Goal: Task Accomplishment & Management: Complete application form

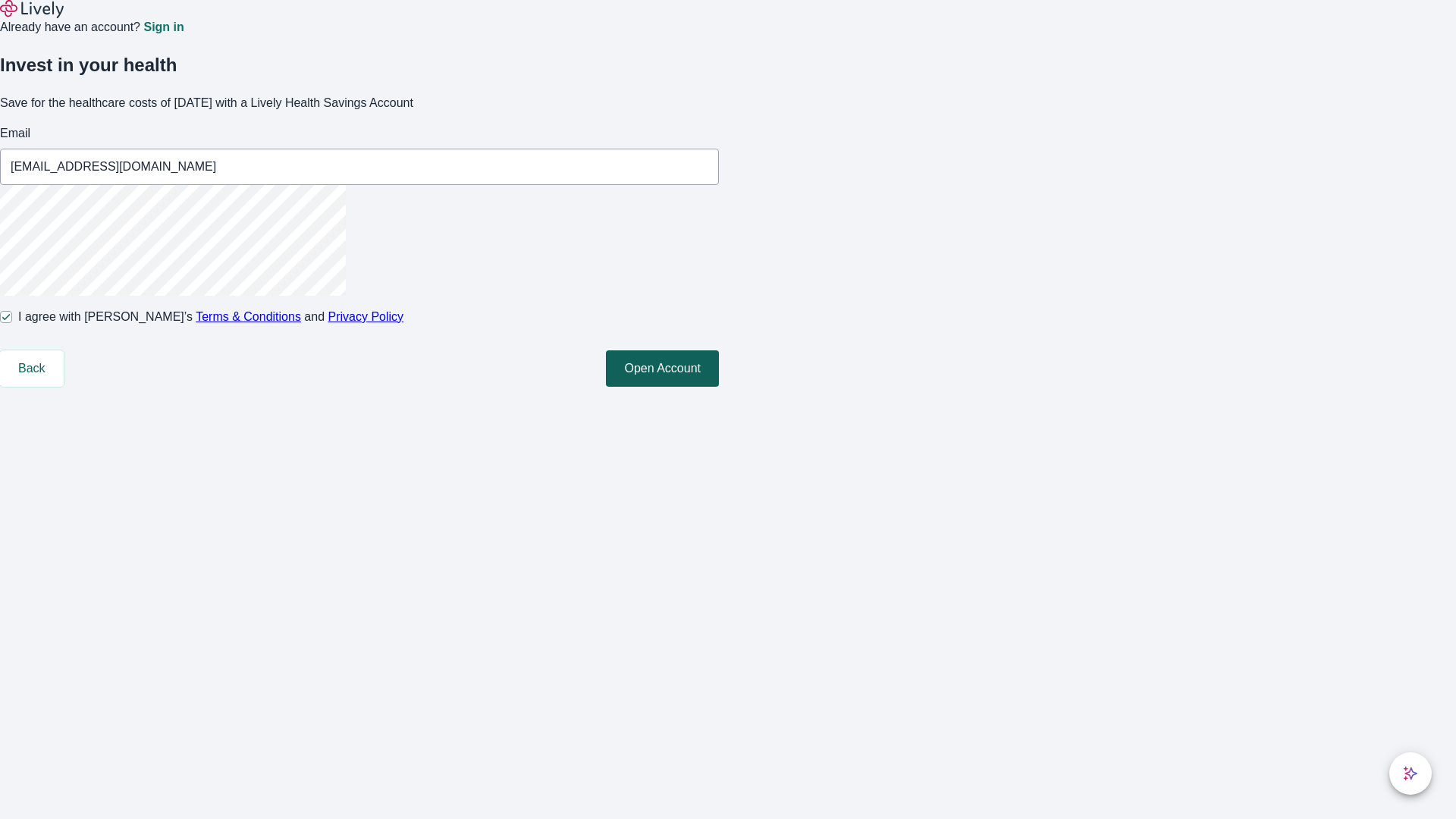
click at [719, 387] on button "Open Account" at bounding box center [662, 368] width 113 height 36
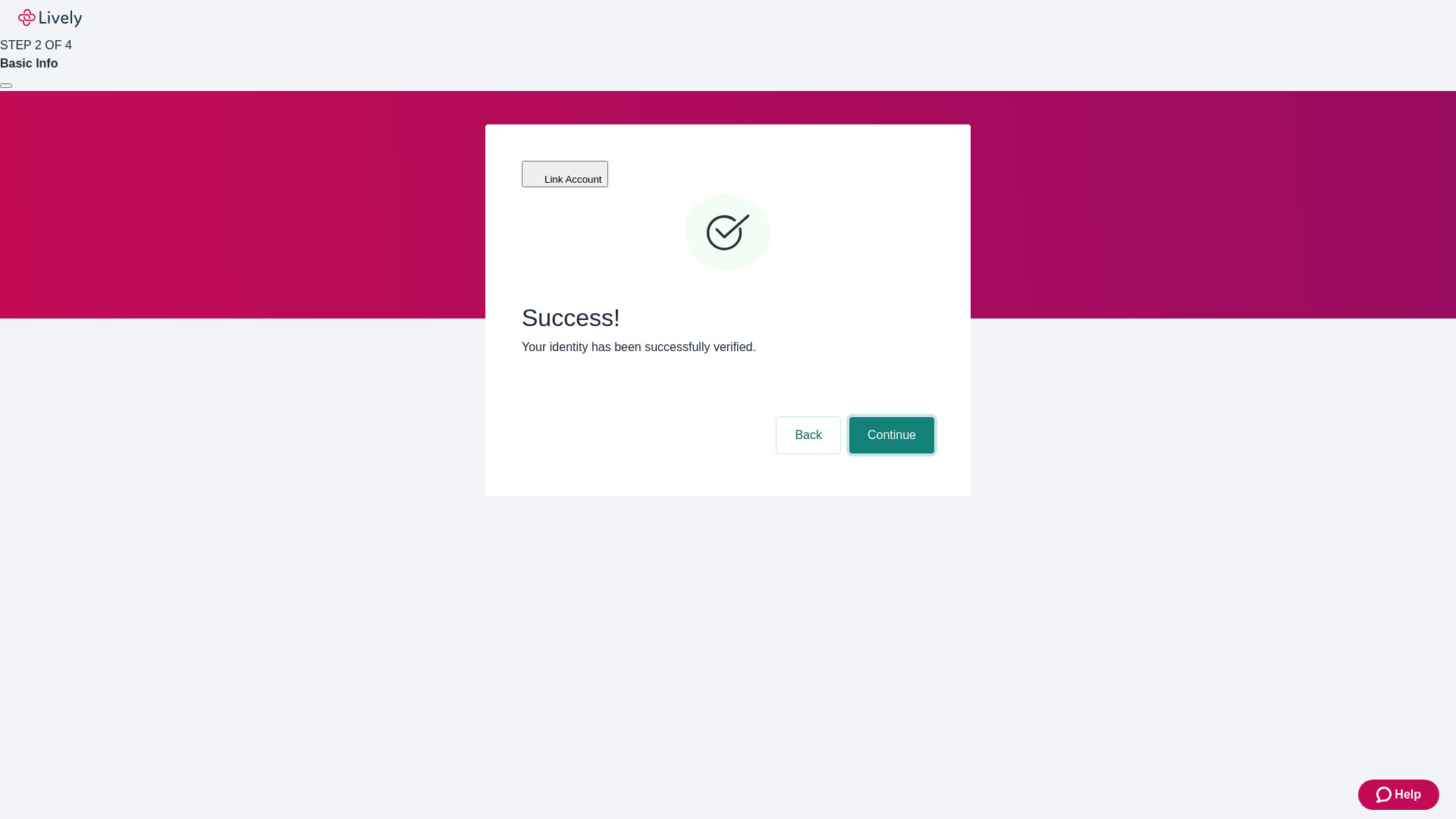
click at [889, 417] on button "Continue" at bounding box center [892, 435] width 85 height 36
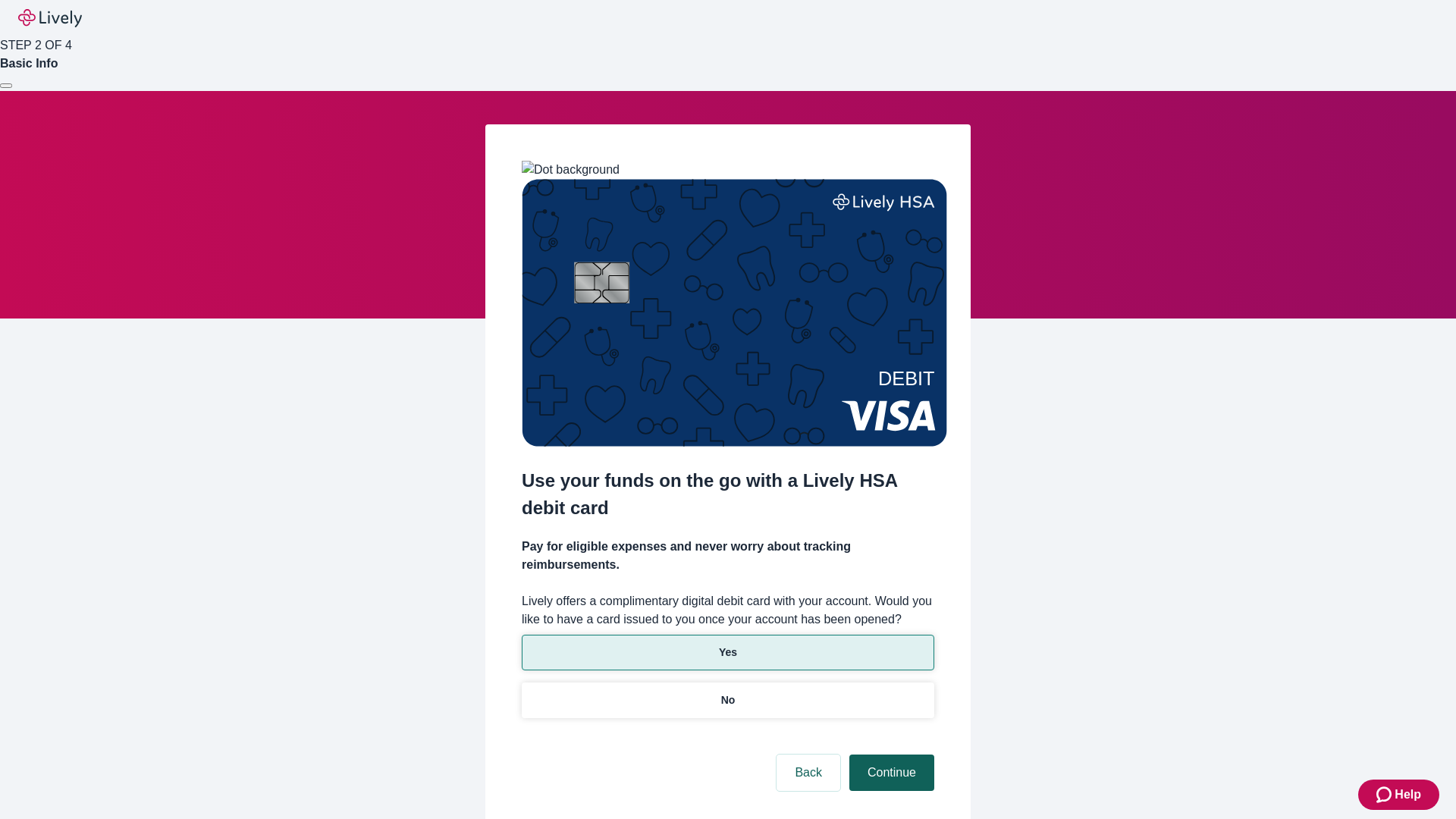
click at [727, 692] on p "No" at bounding box center [729, 699] width 15 height 16
click at [889, 755] on button "Continue" at bounding box center [892, 773] width 85 height 36
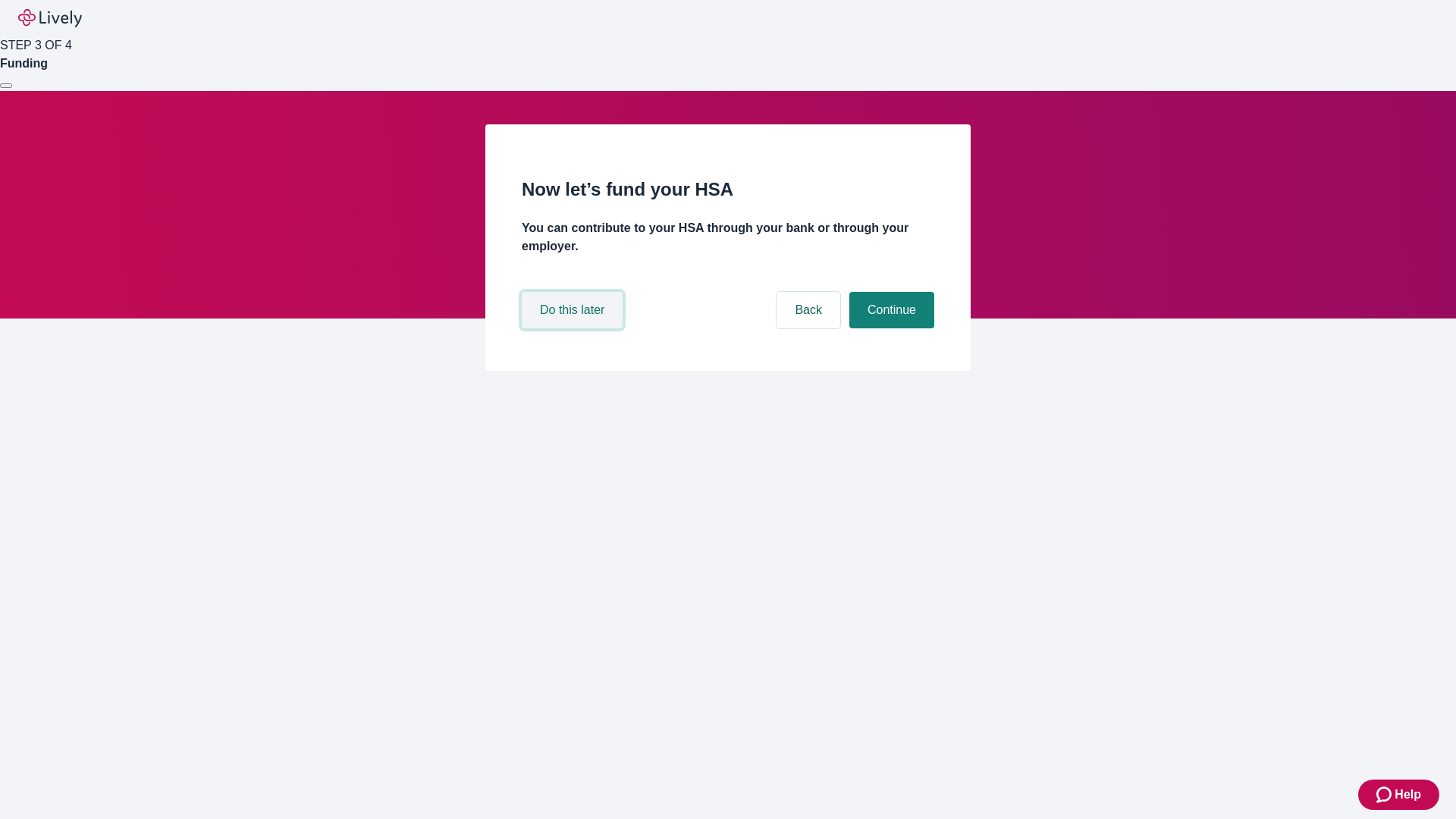
click at [574, 328] on button "Do this later" at bounding box center [572, 310] width 101 height 36
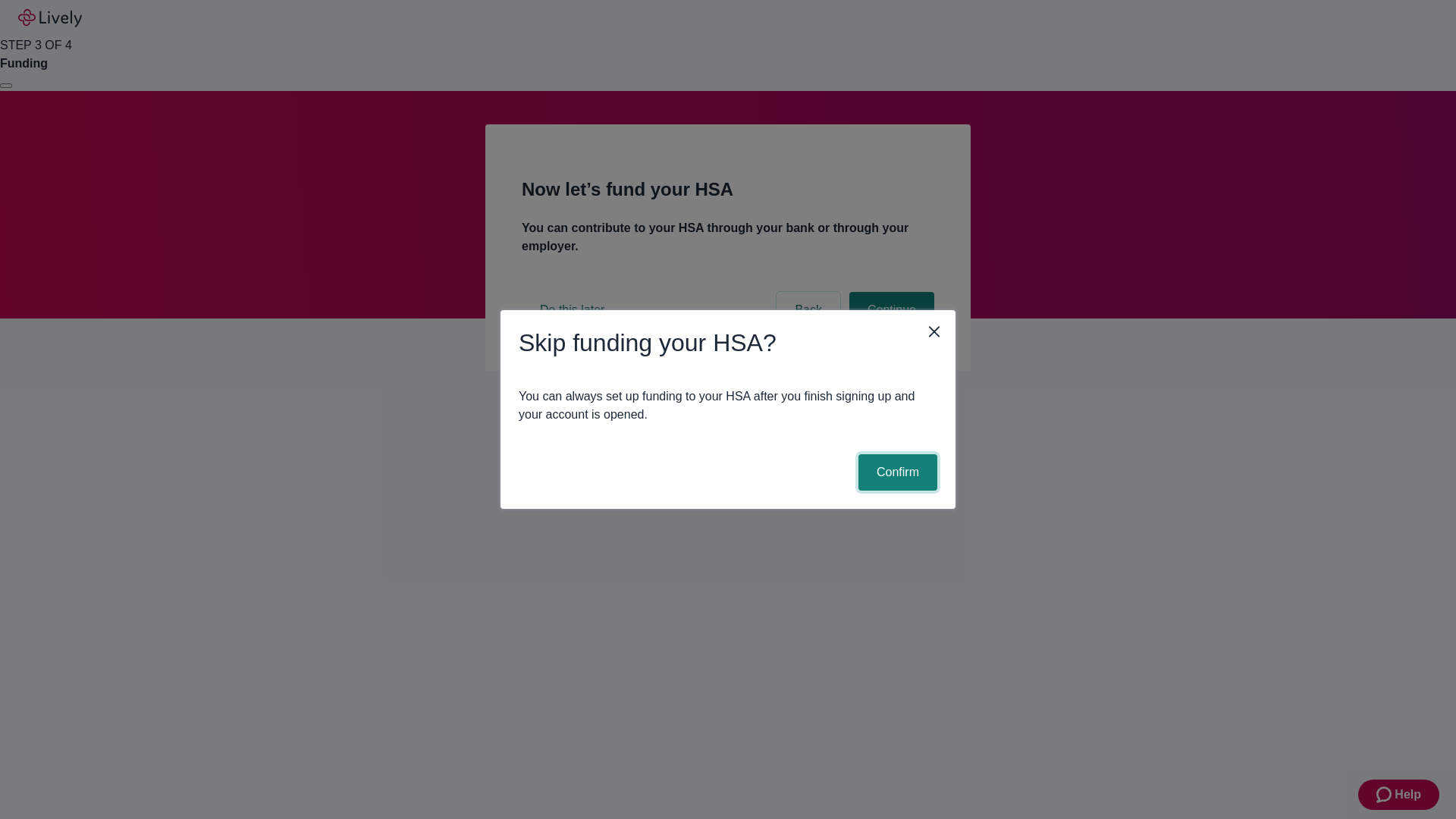
click at [896, 472] on button "Confirm" at bounding box center [898, 472] width 79 height 36
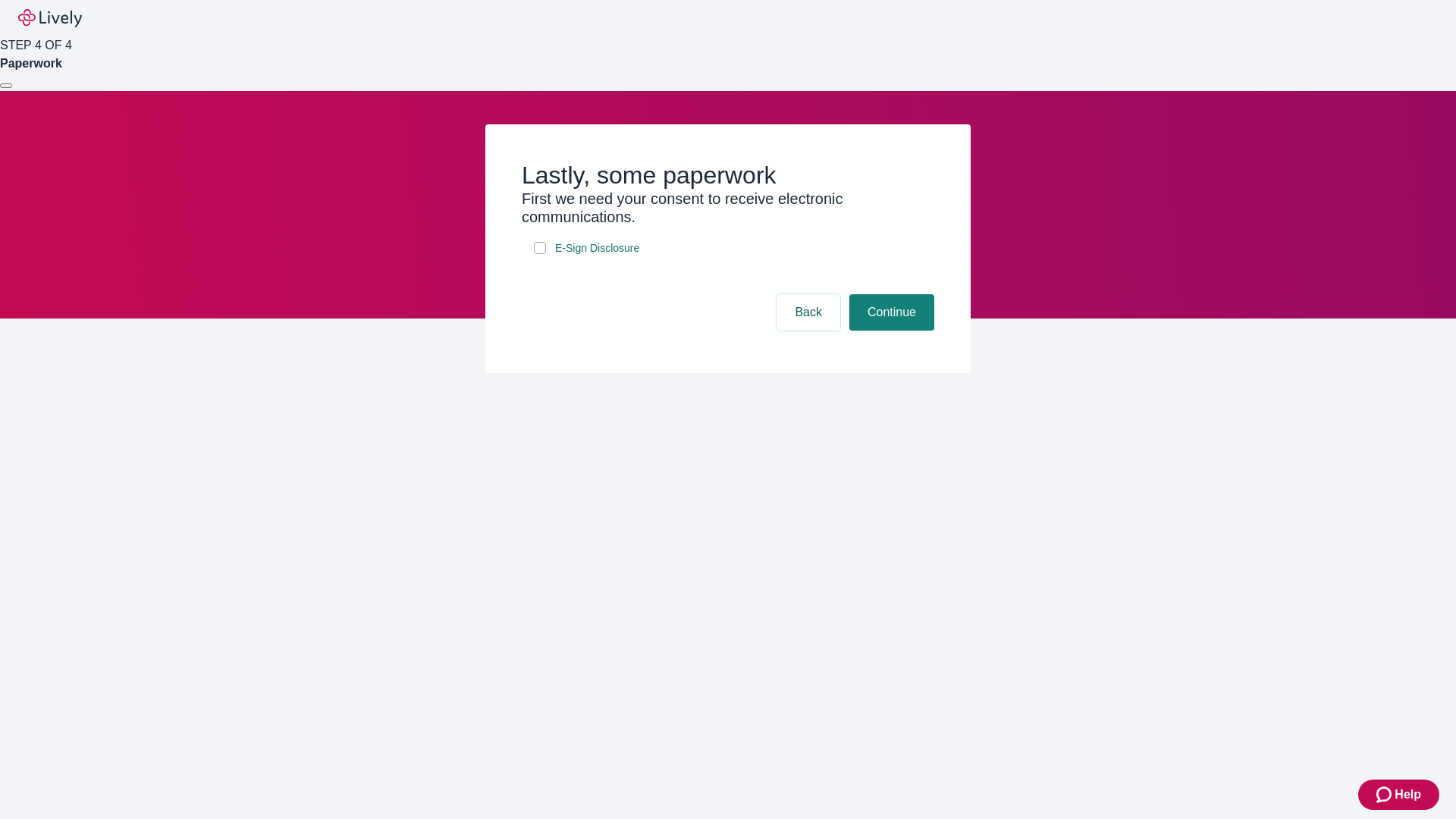
click at [540, 254] on input "E-Sign Disclosure" at bounding box center [540, 248] width 12 height 12
checkbox input "true"
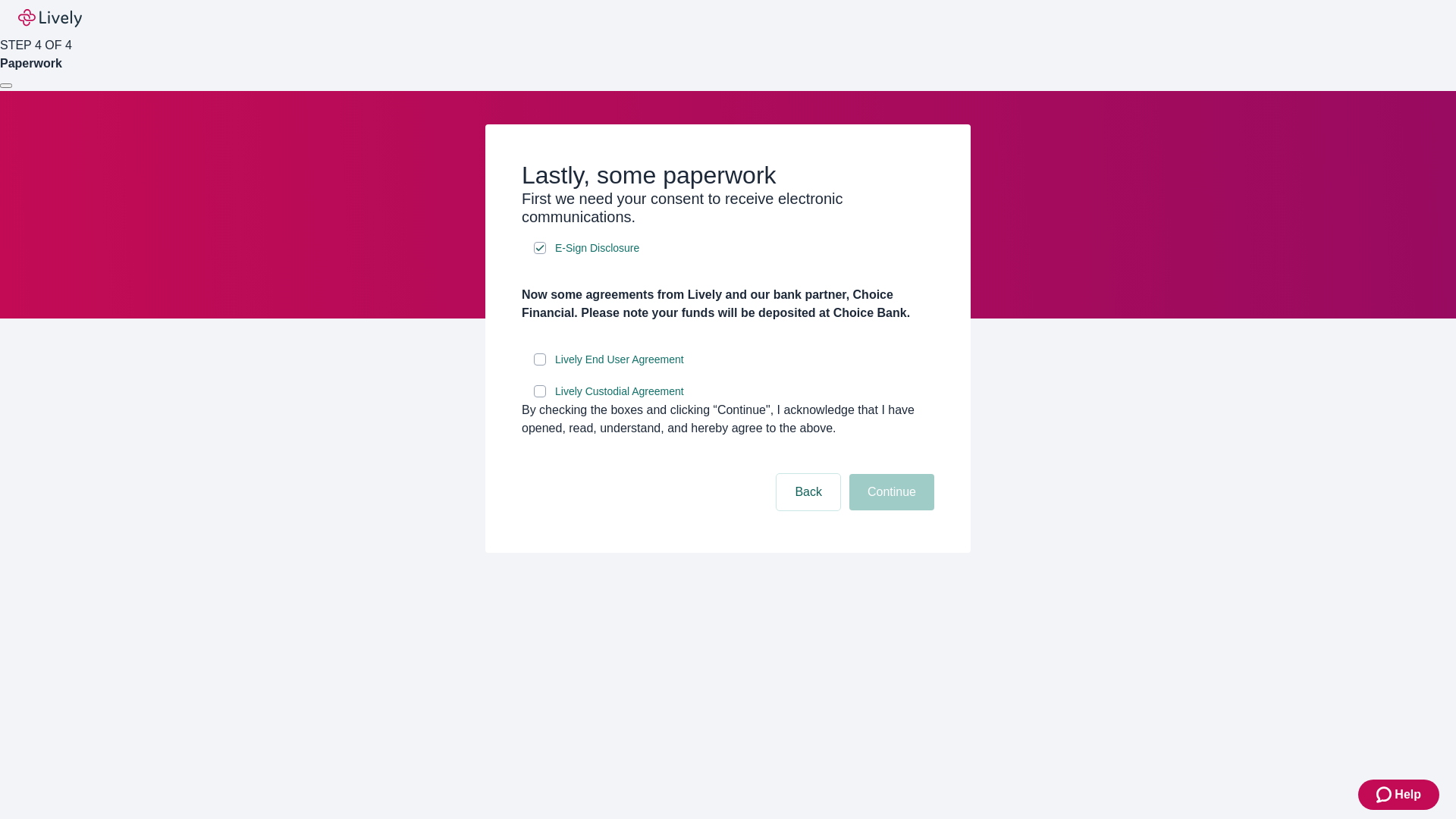
click at [540, 365] on input "Lively End User Agreement" at bounding box center [540, 359] width 12 height 12
checkbox input "true"
click at [540, 397] on input "Lively Custodial Agreement" at bounding box center [540, 390] width 12 height 12
checkbox input "true"
click at [889, 510] on button "Continue" at bounding box center [892, 492] width 85 height 36
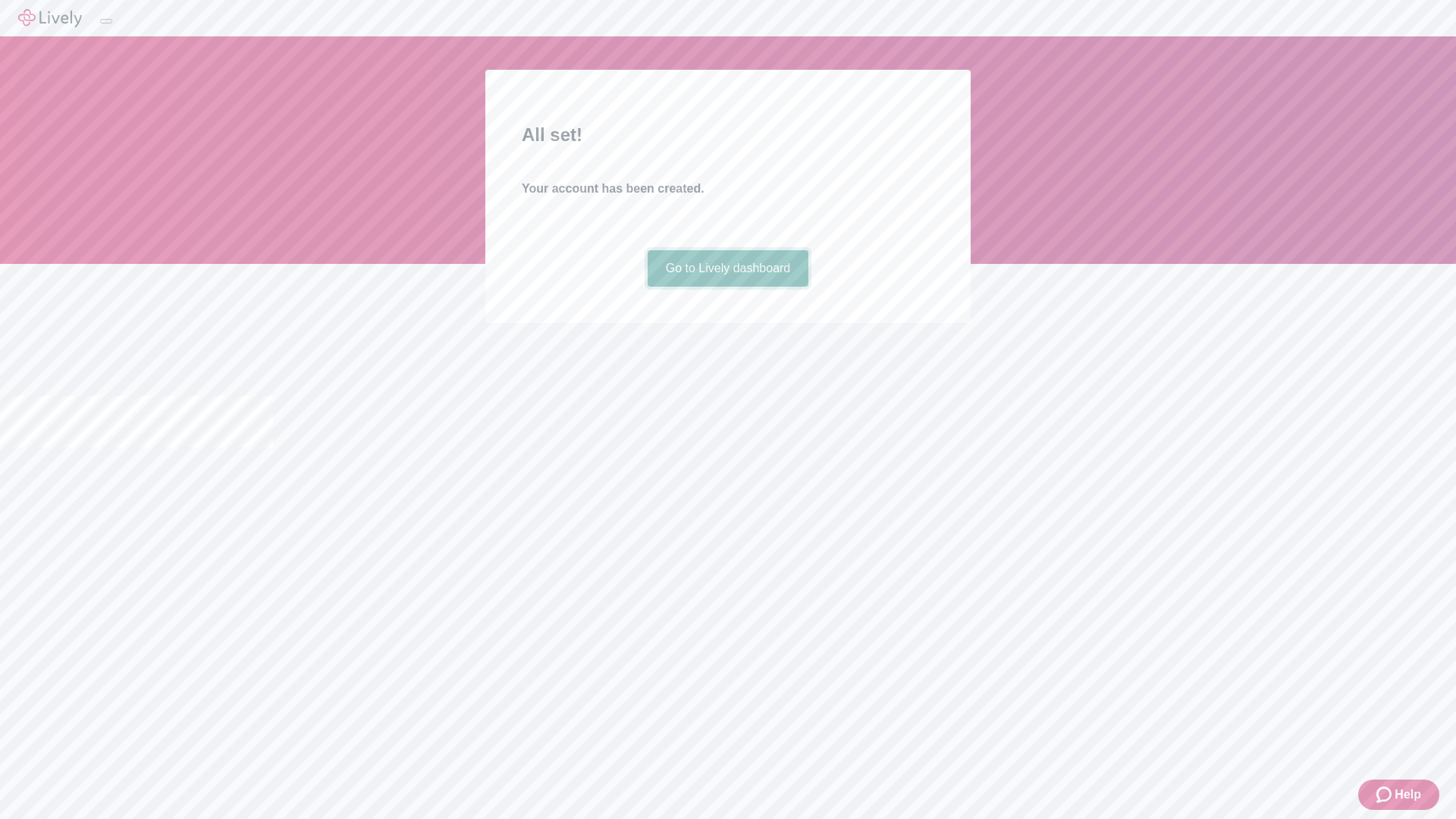
click at [727, 287] on link "Go to Lively dashboard" at bounding box center [728, 268] width 161 height 36
